Goal: Task Accomplishment & Management: Manage account settings

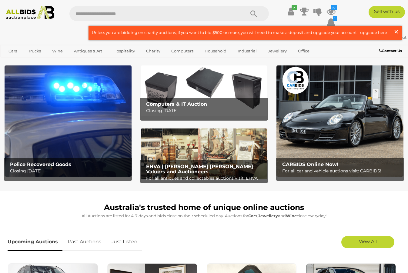
click at [396, 31] on span "×" at bounding box center [396, 32] width 5 height 12
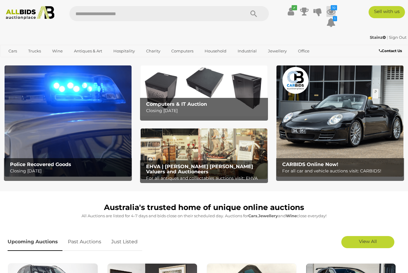
click at [331, 11] on icon at bounding box center [331, 11] width 9 height 11
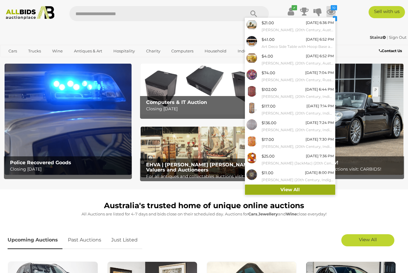
scroll to position [2, 0]
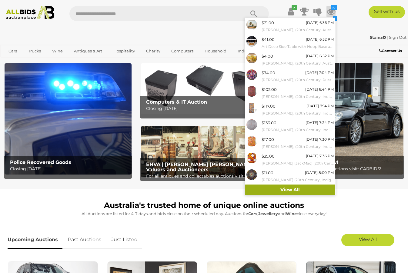
click at [284, 192] on link "View All" at bounding box center [290, 190] width 90 height 11
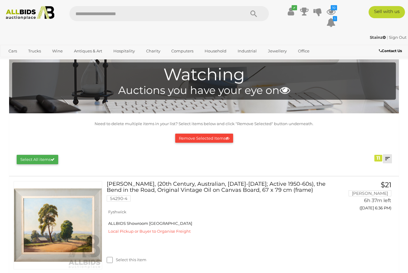
click at [388, 157] on link at bounding box center [387, 158] width 9 height 9
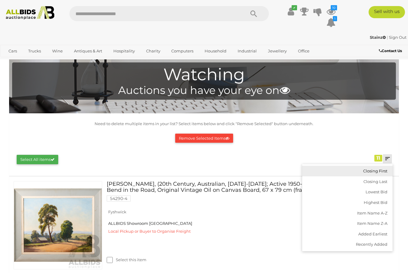
click at [371, 173] on link "Closing First" at bounding box center [347, 171] width 90 height 11
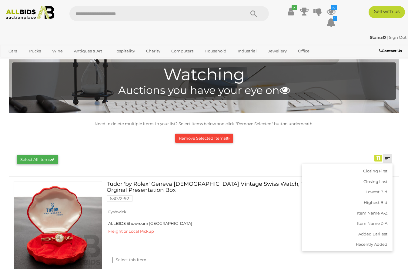
click at [348, 135] on div "Remove Selected Items" at bounding box center [204, 138] width 378 height 15
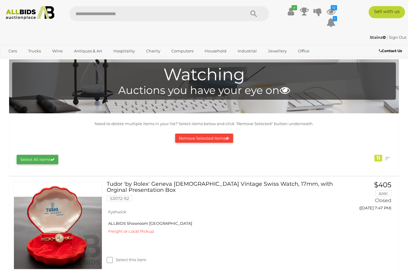
click at [203, 137] on button "Remove Selected Items" at bounding box center [204, 138] width 58 height 9
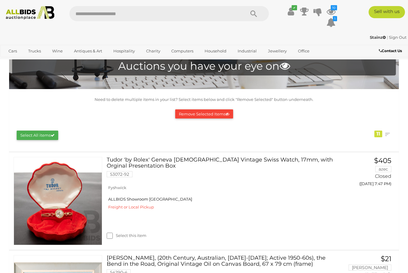
scroll to position [24, 0]
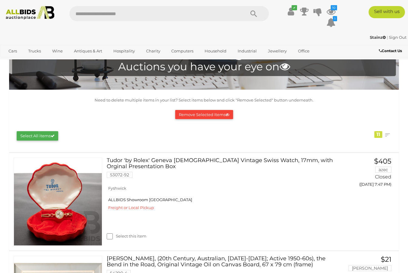
click at [204, 114] on button "Remove Selected Items" at bounding box center [204, 114] width 58 height 9
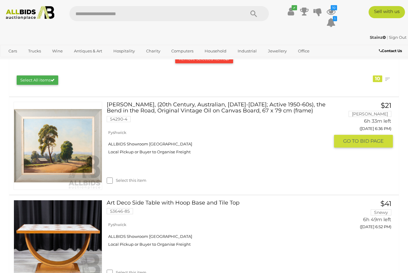
scroll to position [0, 0]
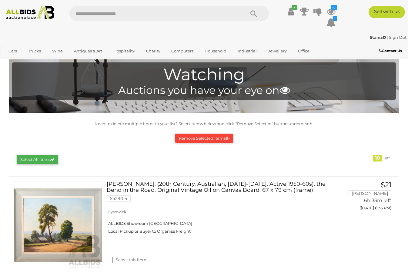
click at [191, 139] on button "Remove Selected Items" at bounding box center [204, 138] width 58 height 9
click at [203, 136] on button "Remove Selected Items" at bounding box center [204, 138] width 58 height 9
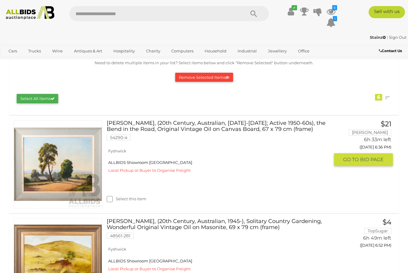
scroll to position [61, 0]
click at [65, 174] on img at bounding box center [58, 165] width 88 height 88
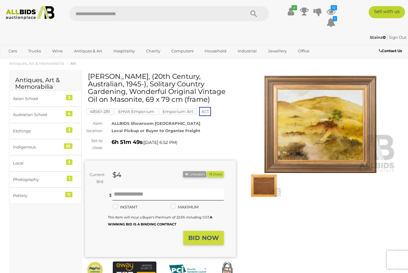
click at [306, 129] on img at bounding box center [320, 124] width 151 height 97
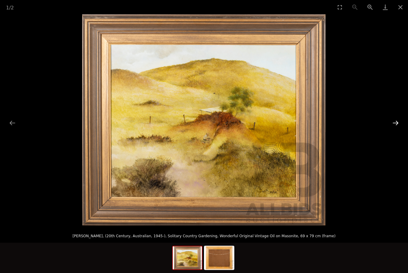
click at [396, 123] on button "Next slide" at bounding box center [395, 123] width 13 height 12
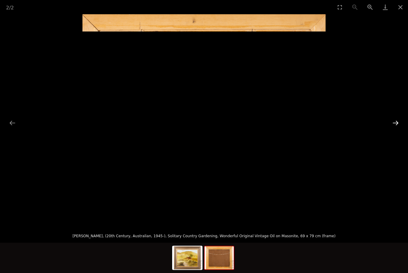
click at [397, 124] on button "Next slide" at bounding box center [395, 123] width 13 height 12
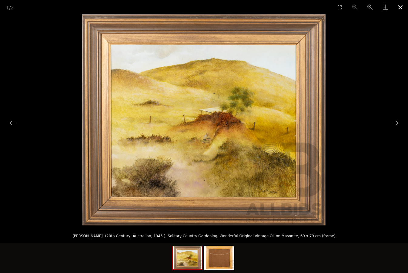
click at [398, 7] on button "Close gallery" at bounding box center [400, 7] width 15 height 14
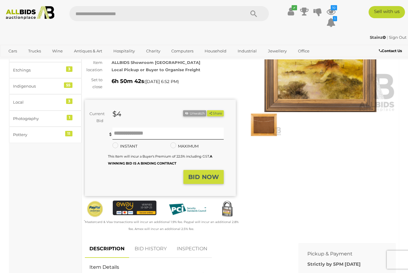
scroll to position [61, 0]
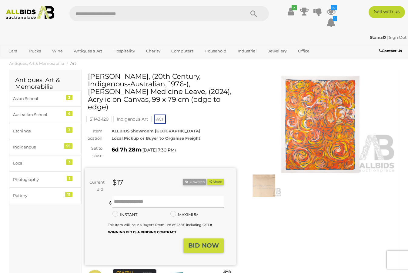
click at [320, 126] on img at bounding box center [320, 124] width 151 height 97
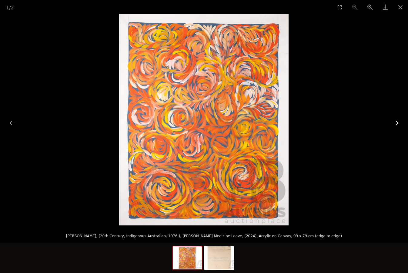
click at [395, 123] on button "Next slide" at bounding box center [395, 123] width 13 height 12
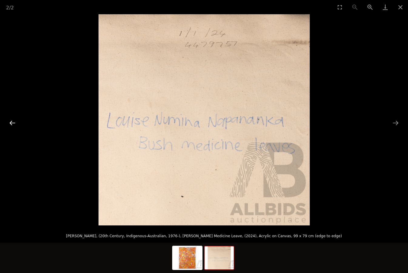
click at [12, 123] on button "Previous slide" at bounding box center [12, 123] width 13 height 12
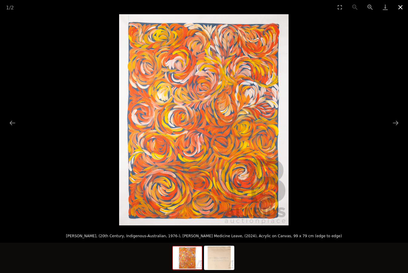
click at [399, 8] on button "Close gallery" at bounding box center [400, 7] width 15 height 14
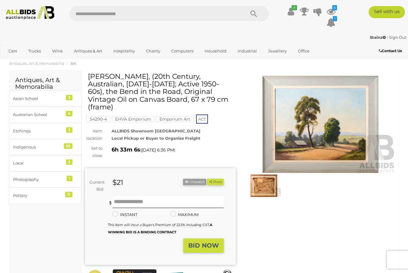
click at [328, 127] on img at bounding box center [320, 124] width 151 height 97
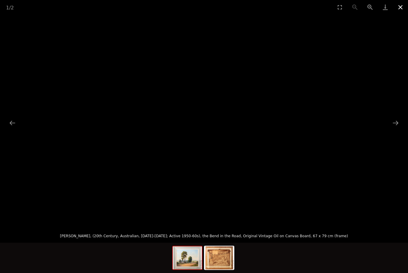
click at [400, 6] on button "Close gallery" at bounding box center [400, 7] width 15 height 14
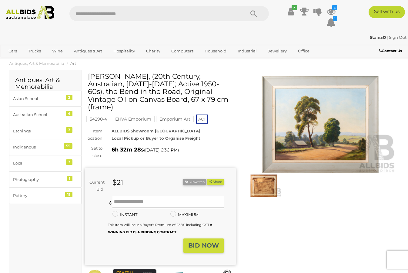
click at [25, 12] on img at bounding box center [30, 13] width 54 height 14
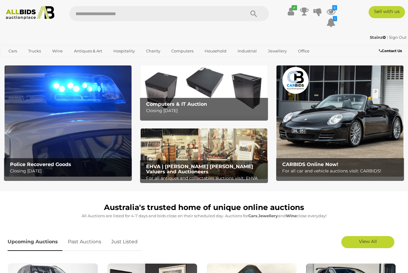
click at [204, 148] on img at bounding box center [204, 154] width 127 height 51
